Goal: Task Accomplishment & Management: Manage account settings

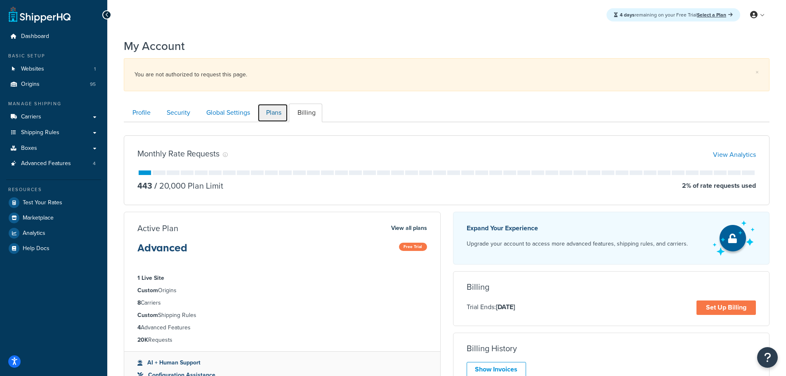
click at [270, 118] on link "Plans" at bounding box center [272, 113] width 31 height 19
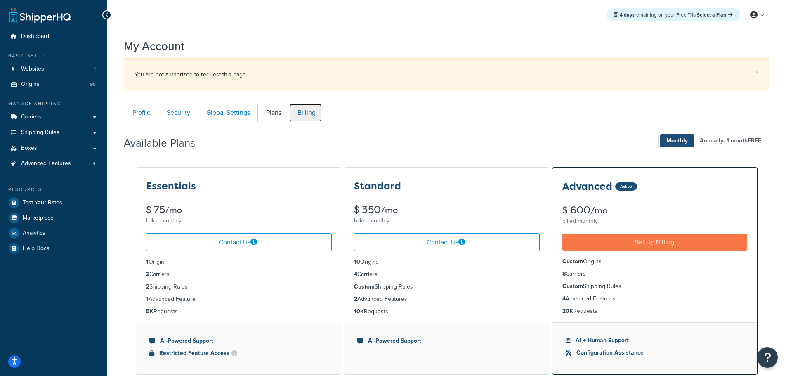
click at [307, 111] on link "Billing" at bounding box center [305, 113] width 33 height 19
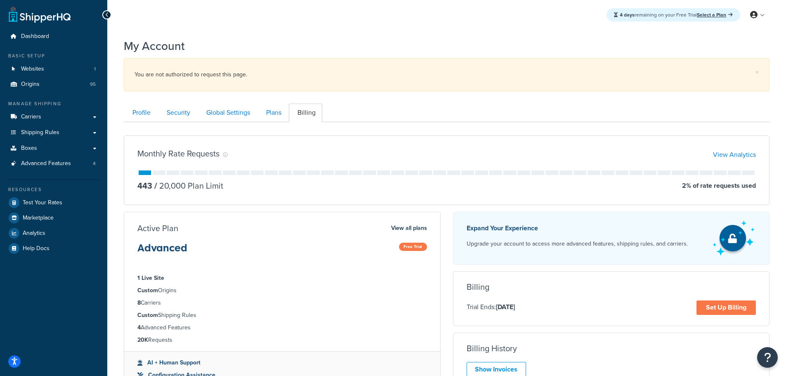
scroll to position [122, 0]
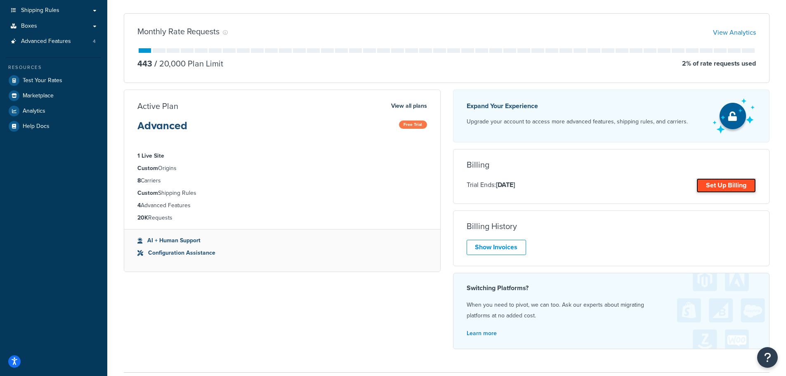
click at [711, 188] on link "Set Up Billing" at bounding box center [725, 185] width 59 height 14
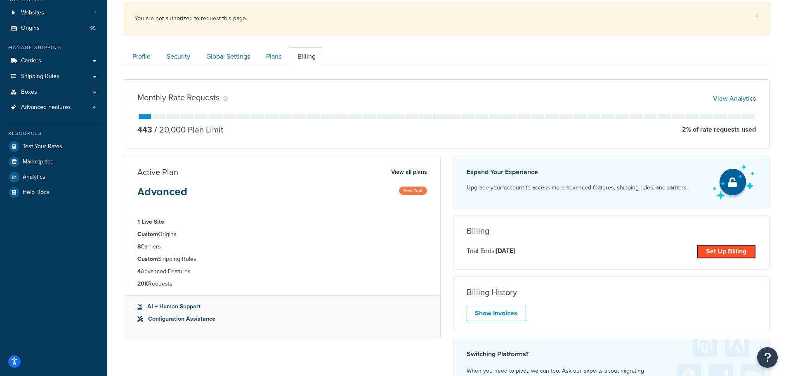
scroll to position [26, 0]
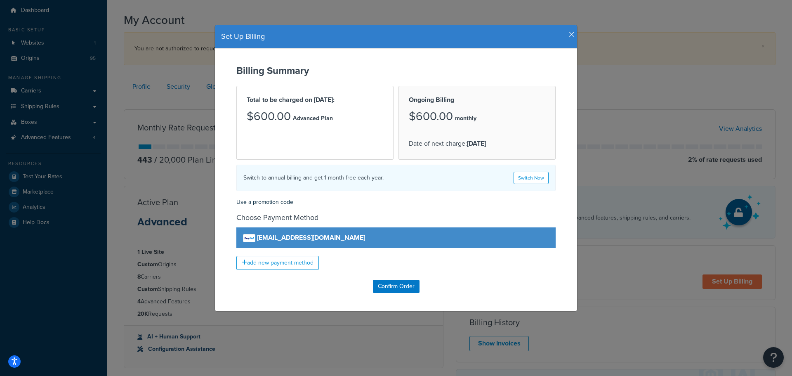
click at [564, 35] on h4 "Set Up Billing" at bounding box center [396, 36] width 350 height 11
click at [569, 35] on icon "button" at bounding box center [572, 34] width 6 height 7
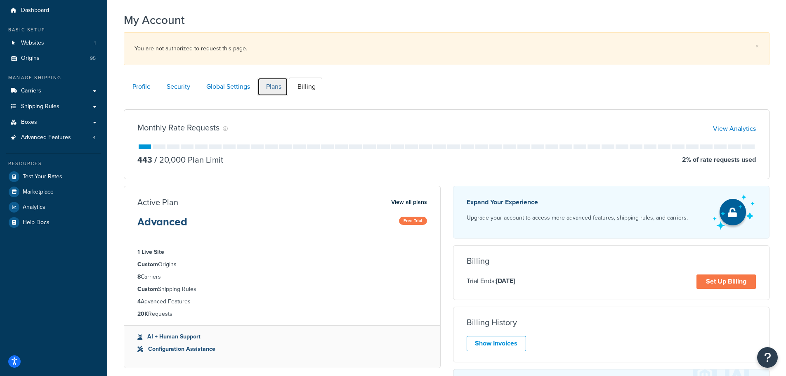
drag, startPoint x: 272, startPoint y: 82, endPoint x: 340, endPoint y: 108, distance: 72.7
click at [272, 83] on link "Plans" at bounding box center [272, 87] width 31 height 19
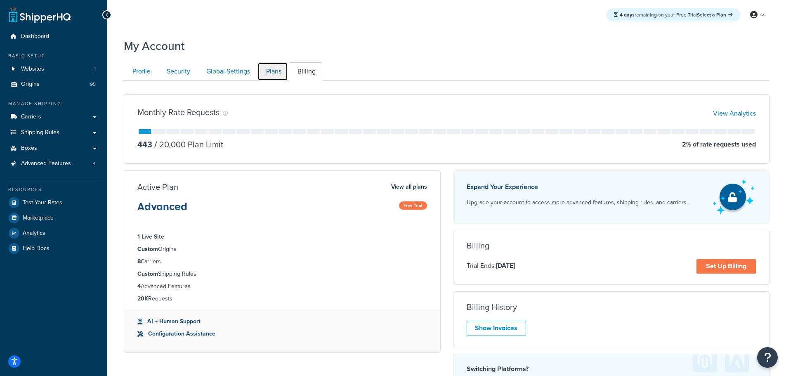
click at [271, 68] on link "Plans" at bounding box center [272, 71] width 31 height 19
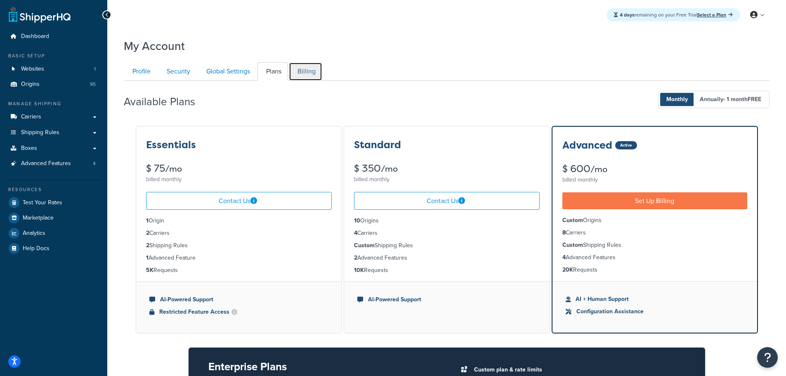
drag, startPoint x: 299, startPoint y: 76, endPoint x: 306, endPoint y: 76, distance: 6.2
click at [299, 76] on link "Billing" at bounding box center [305, 71] width 33 height 19
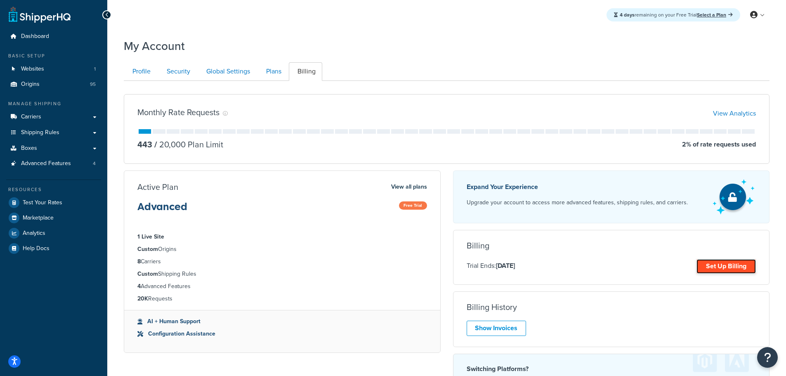
click at [725, 267] on link "Set Up Billing" at bounding box center [725, 266] width 59 height 14
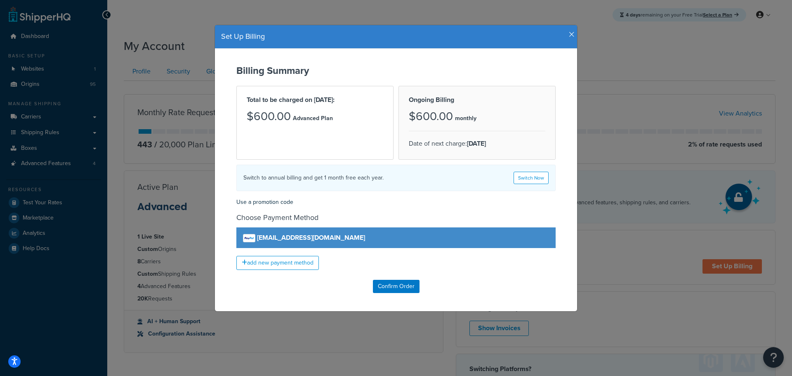
click at [569, 34] on icon "button" at bounding box center [572, 34] width 6 height 7
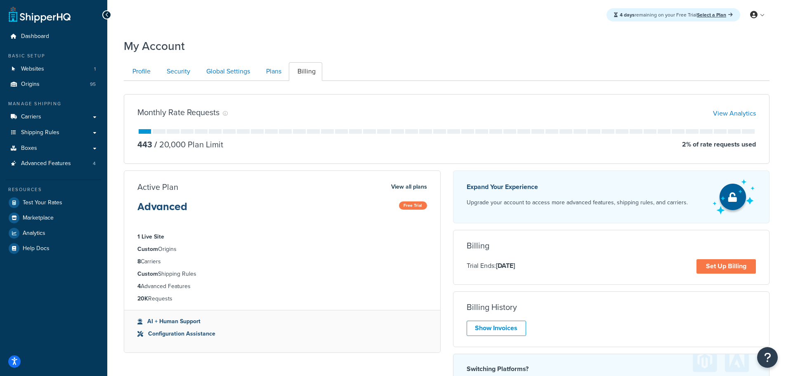
click at [404, 58] on div "Profile Security Global Settings Plans Billing Your Profile contains contact in…" at bounding box center [446, 247] width 645 height 378
